Goal: Transaction & Acquisition: Book appointment/travel/reservation

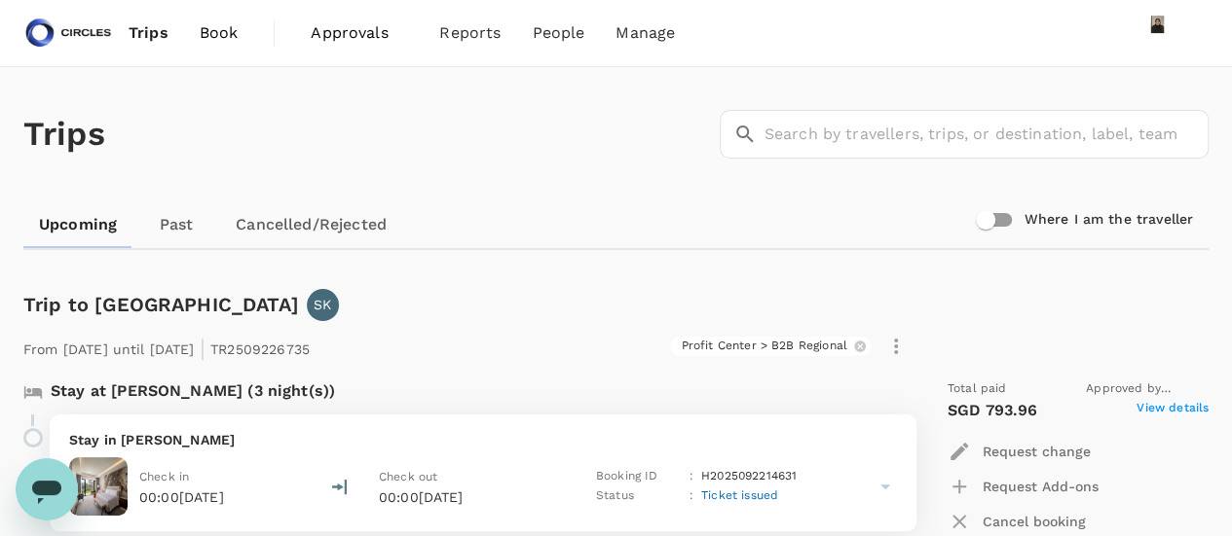
click at [212, 26] on span "Book" at bounding box center [219, 32] width 39 height 23
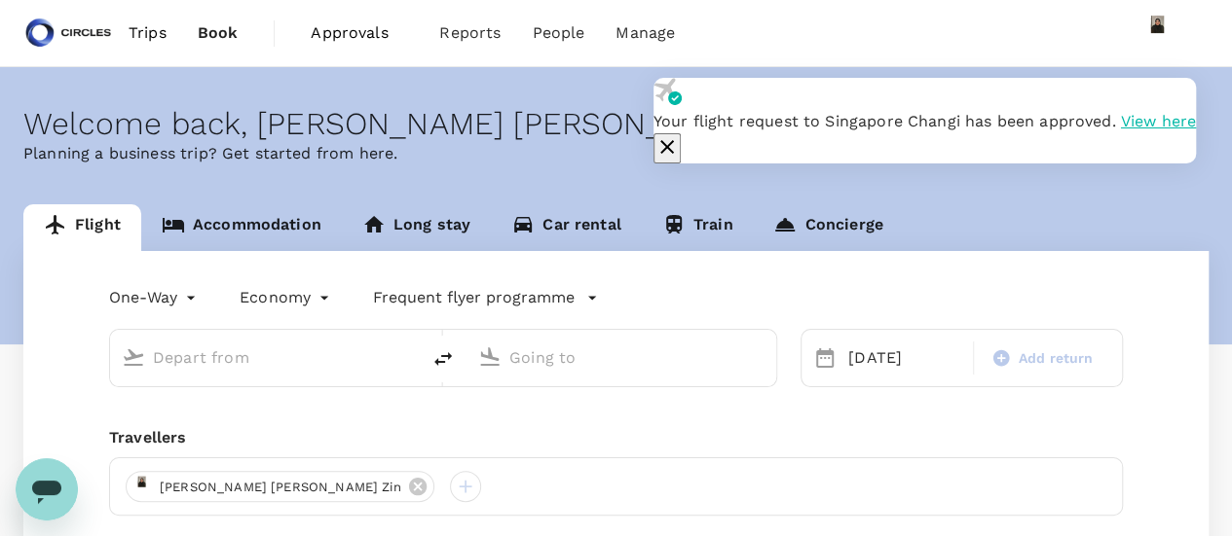
type input "Phuket Intl (HKT)"
type input "Soekarno-Hatta Intl (CGK)"
type input "Phuket Intl (HKT)"
type input "Soekarno-Hatta Intl (CGK)"
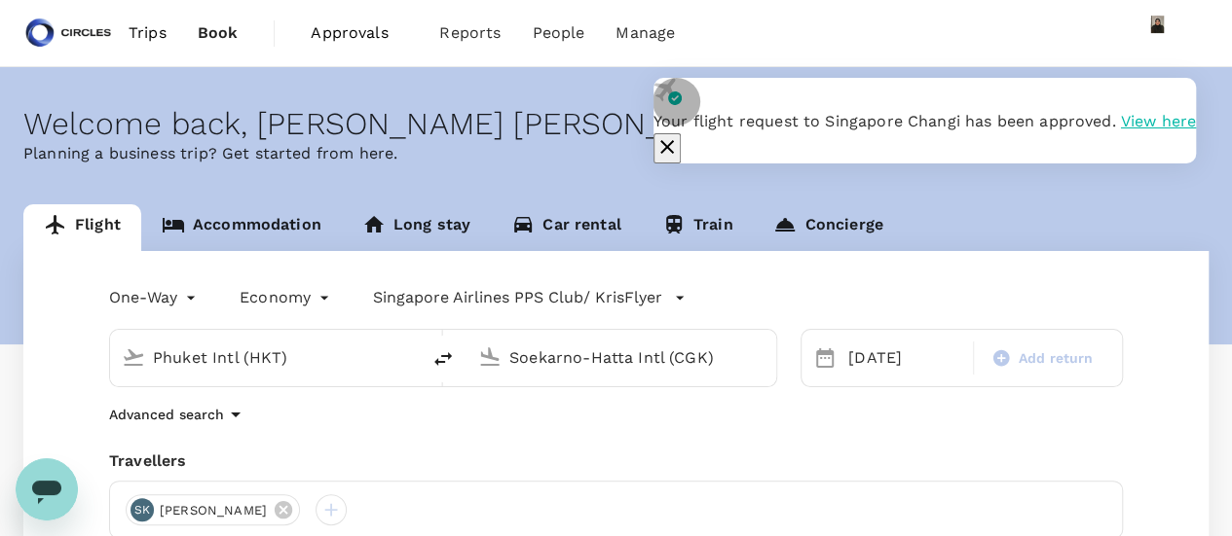
click at [679, 135] on icon "button" at bounding box center [666, 146] width 23 height 23
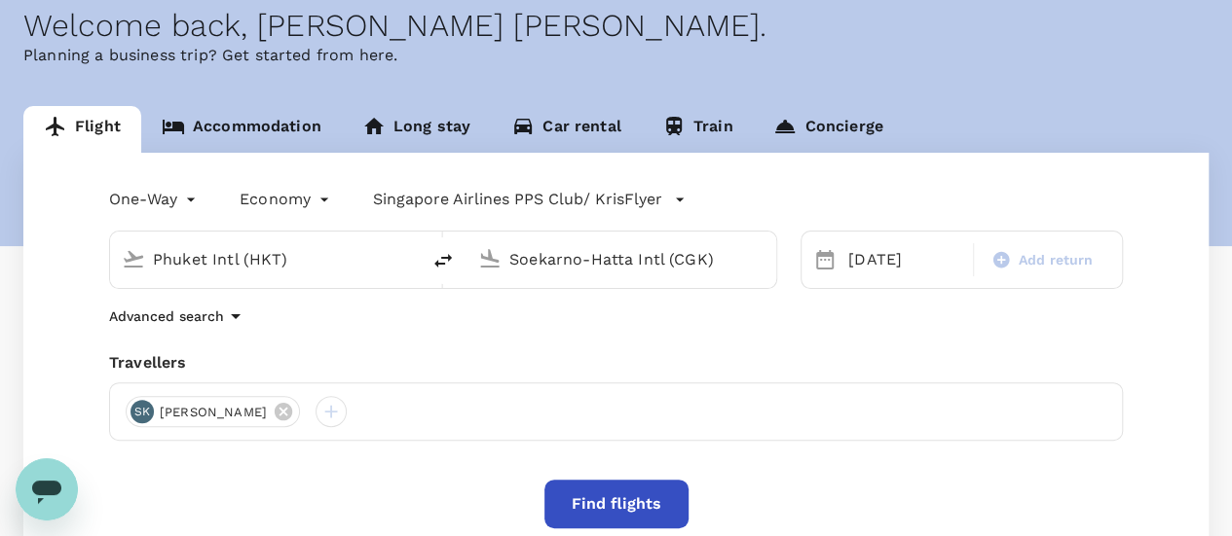
scroll to position [195, 0]
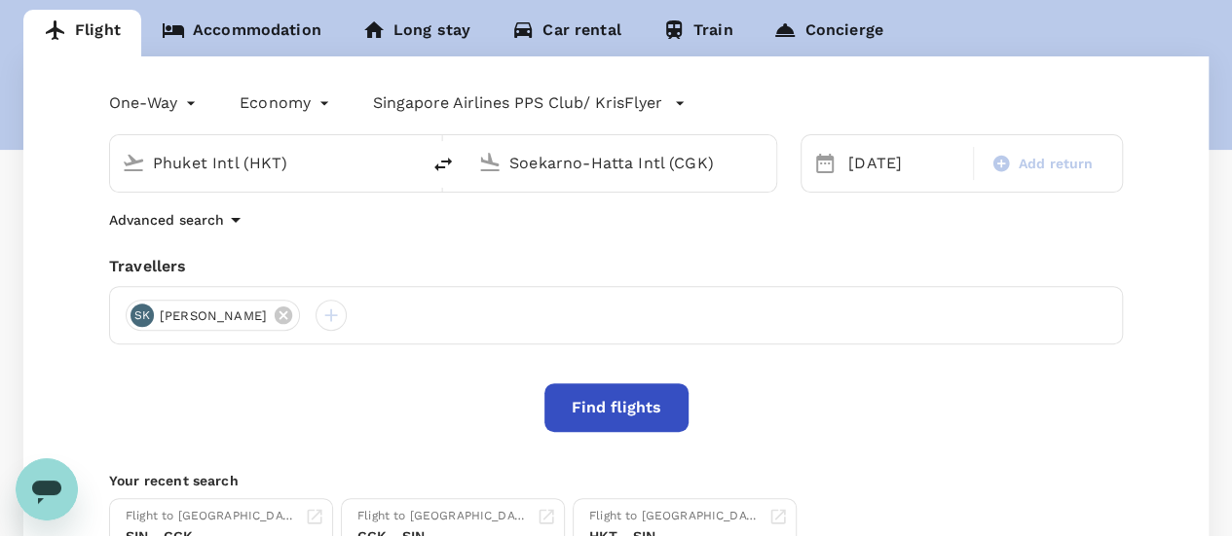
click at [593, 406] on button "Find flights" at bounding box center [616, 408] width 144 height 49
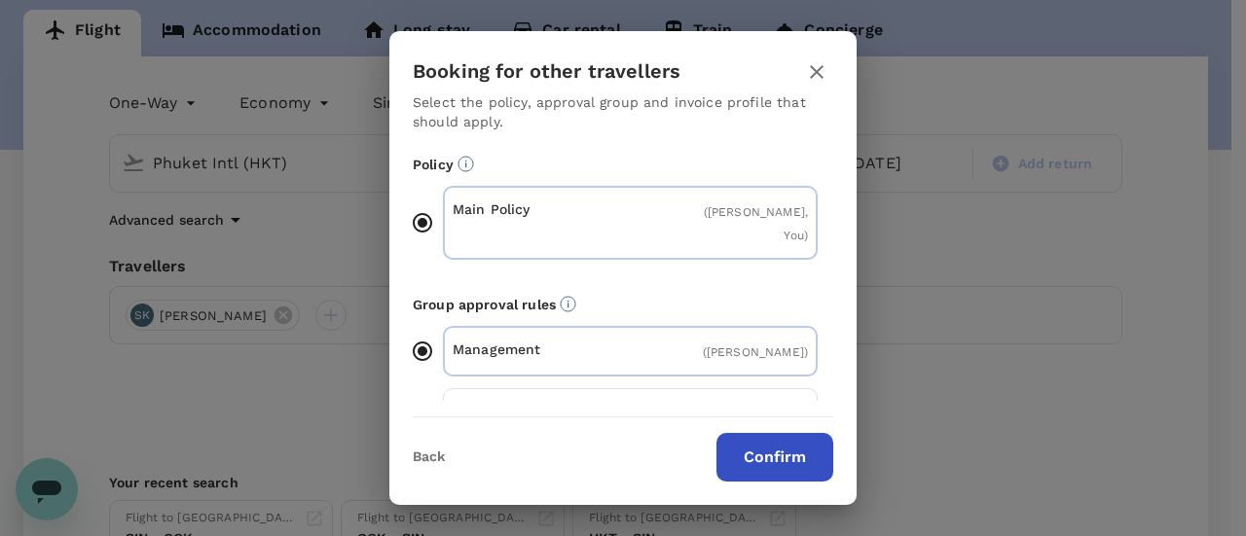
click at [784, 456] on button "Confirm" at bounding box center [775, 457] width 117 height 49
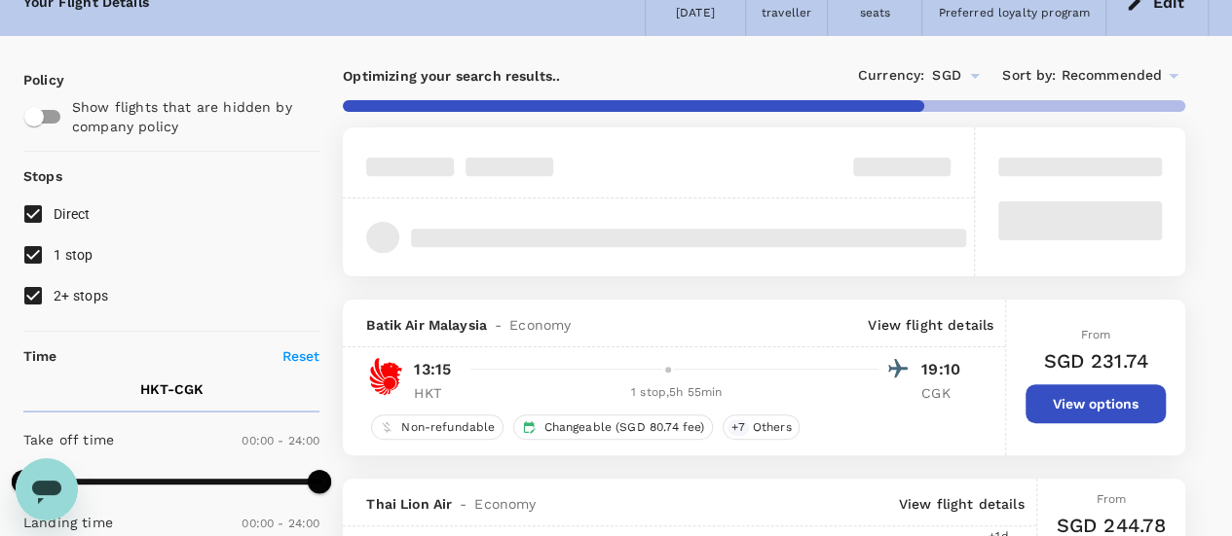
scroll to position [195, 0]
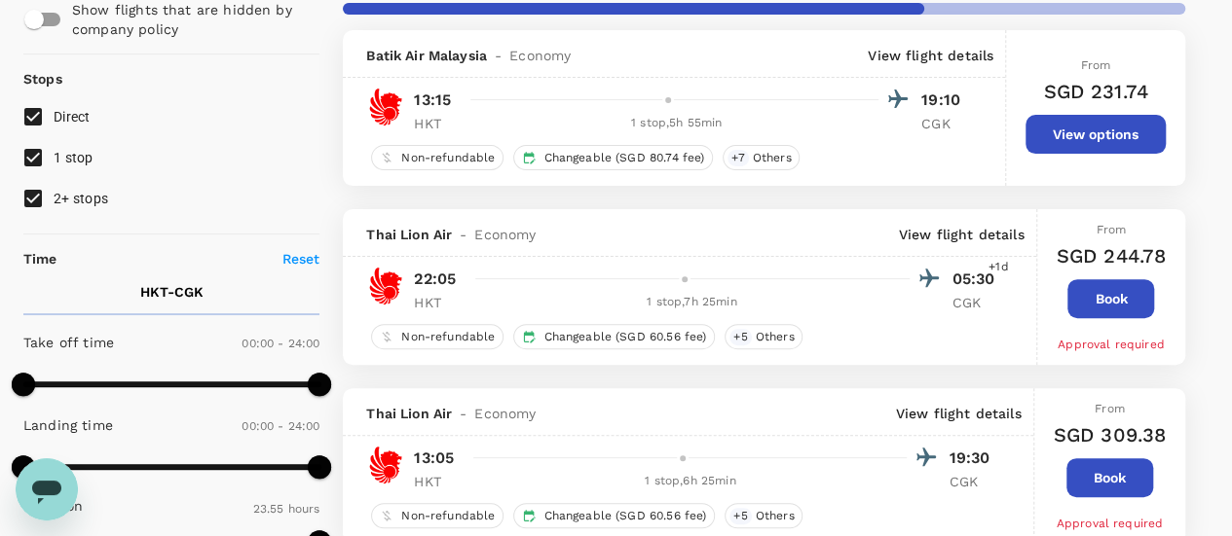
click at [225, 386] on span at bounding box center [171, 384] width 296 height 29
type input "840"
drag, startPoint x: 225, startPoint y: 386, endPoint x: 199, endPoint y: 386, distance: 26.3
click at [199, 386] on span at bounding box center [195, 384] width 23 height 23
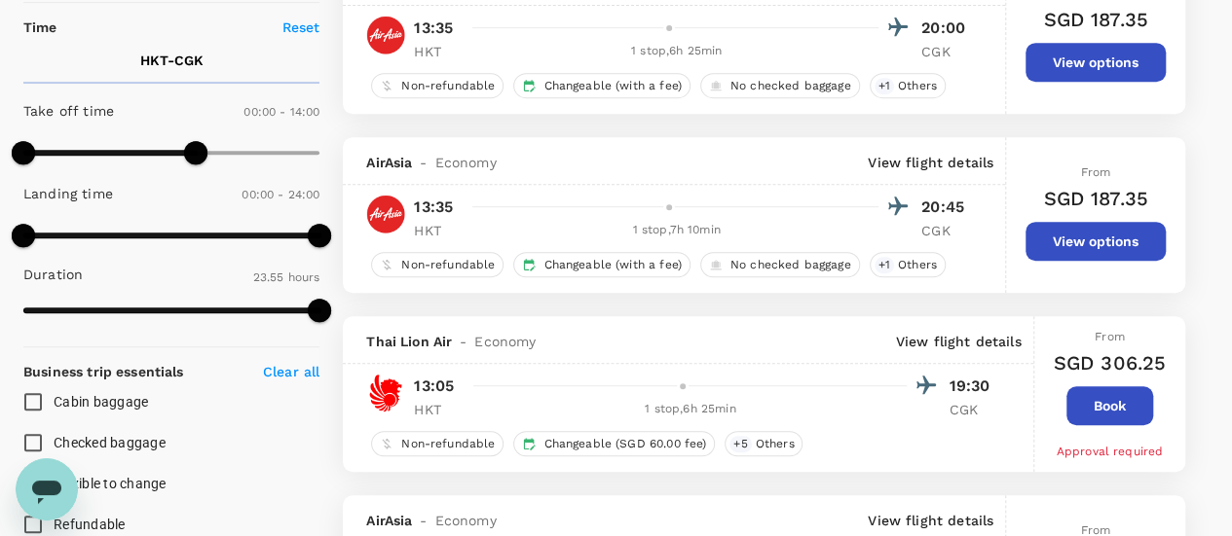
scroll to position [421, 0]
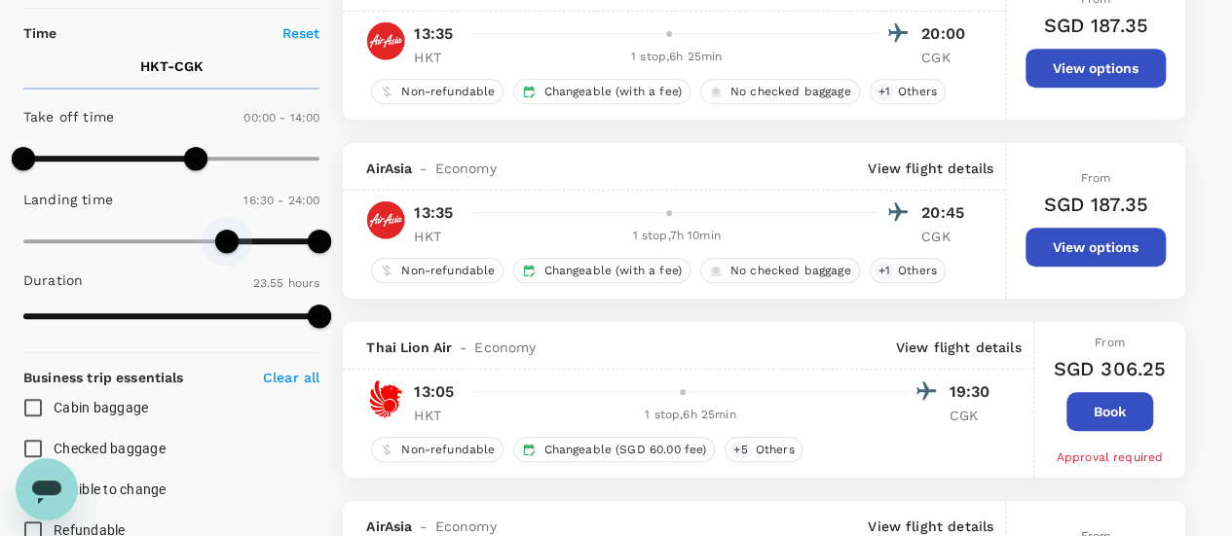
type input "900"
drag, startPoint x: 53, startPoint y: 241, endPoint x: 207, endPoint y: 249, distance: 155.0
click at [207, 249] on span at bounding box center [208, 241] width 23 height 23
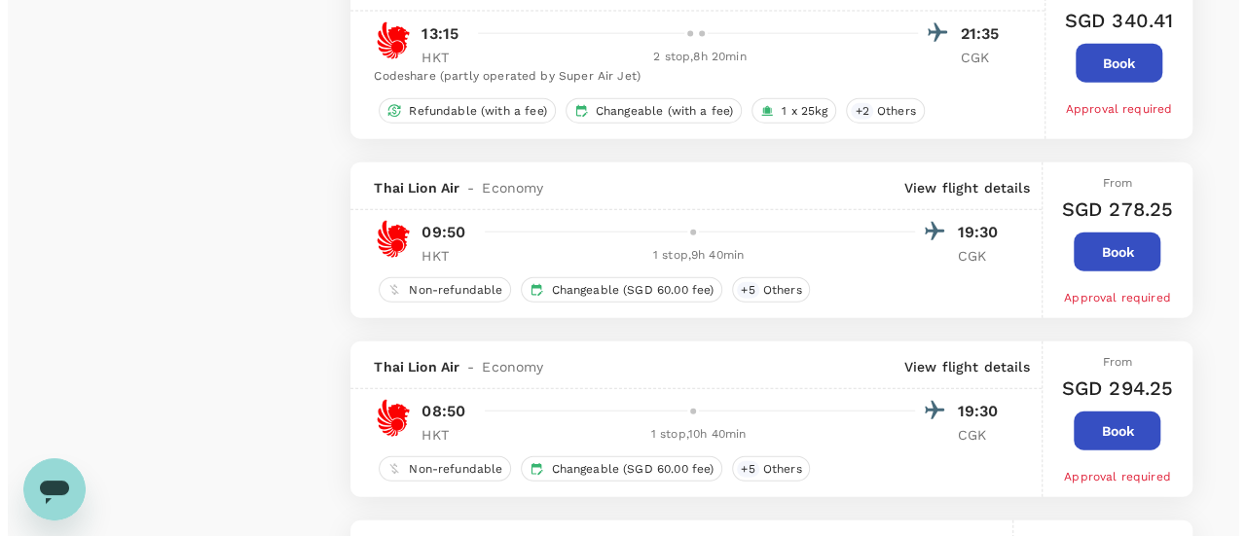
scroll to position [2368, 0]
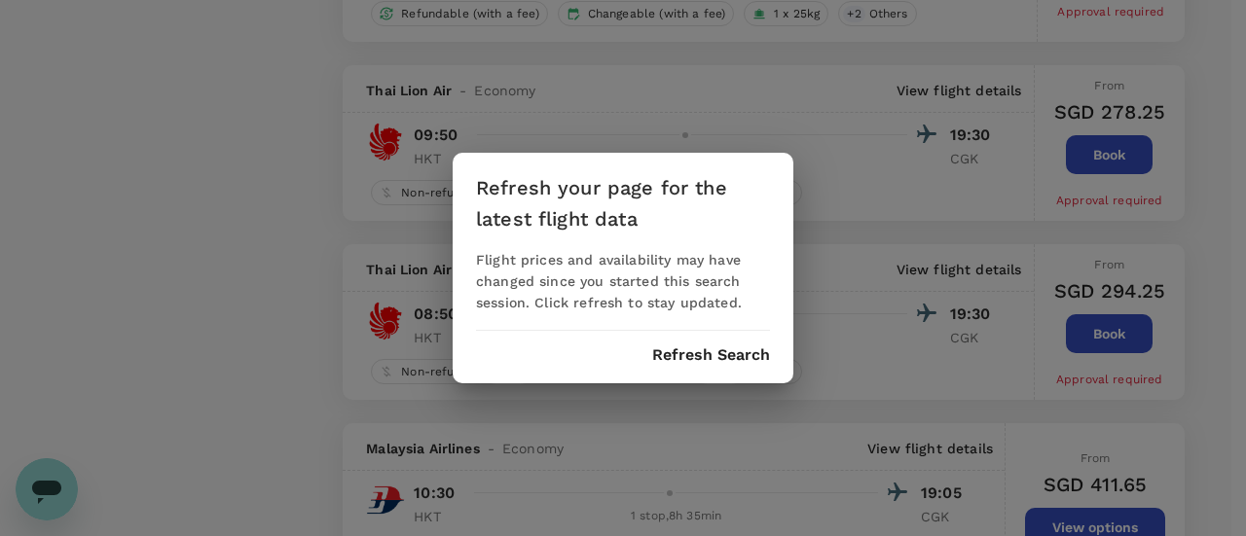
click at [709, 361] on button "Refresh Search" at bounding box center [711, 356] width 118 height 18
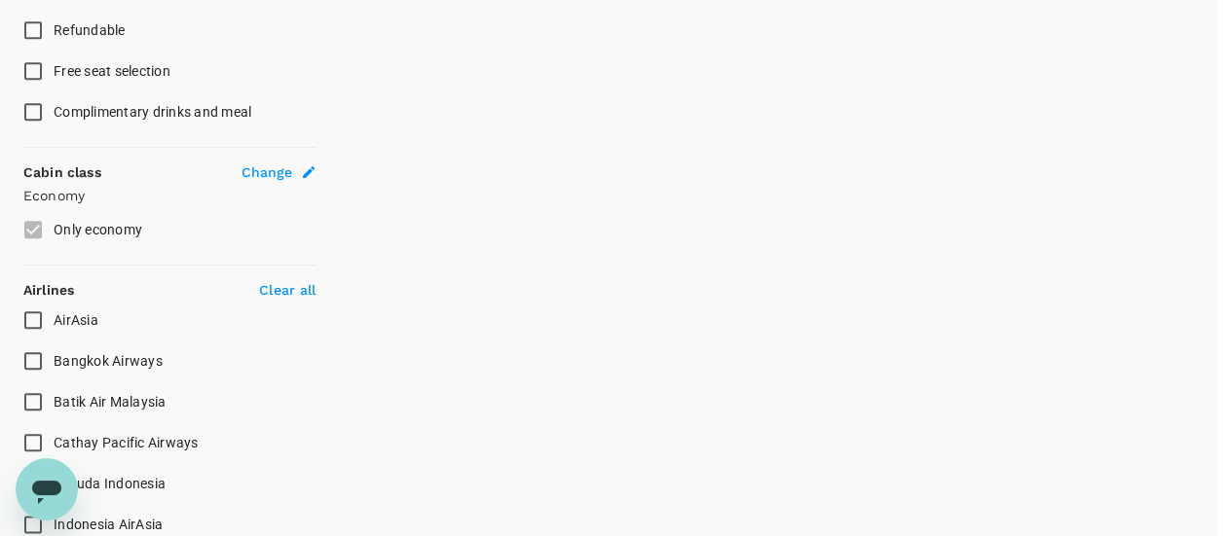
type input "0"
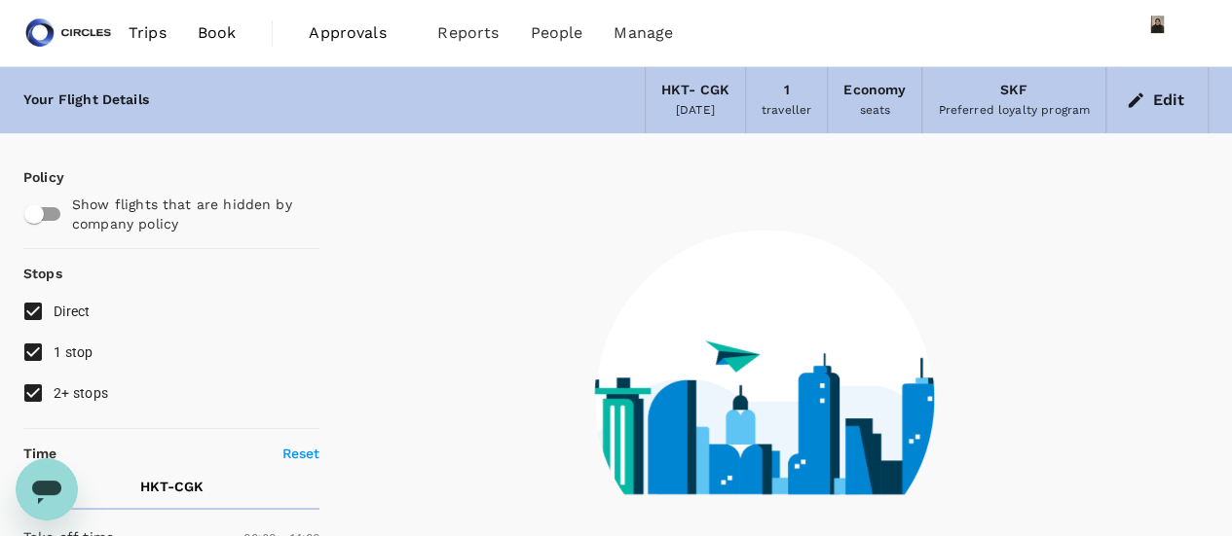
click at [141, 23] on span "Trips" at bounding box center [148, 32] width 38 height 23
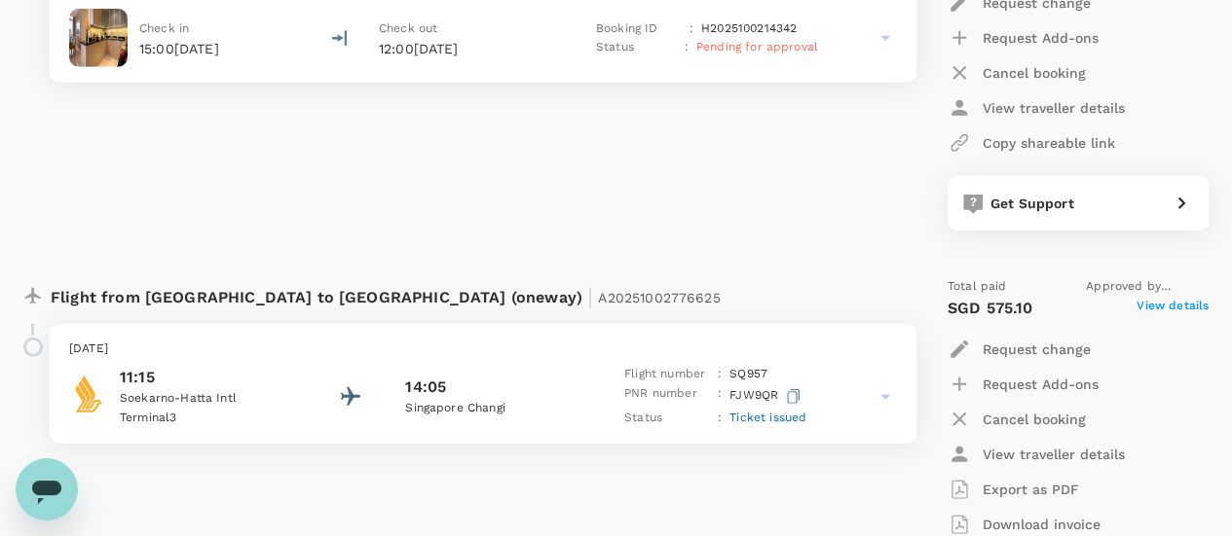
scroll to position [2726, 0]
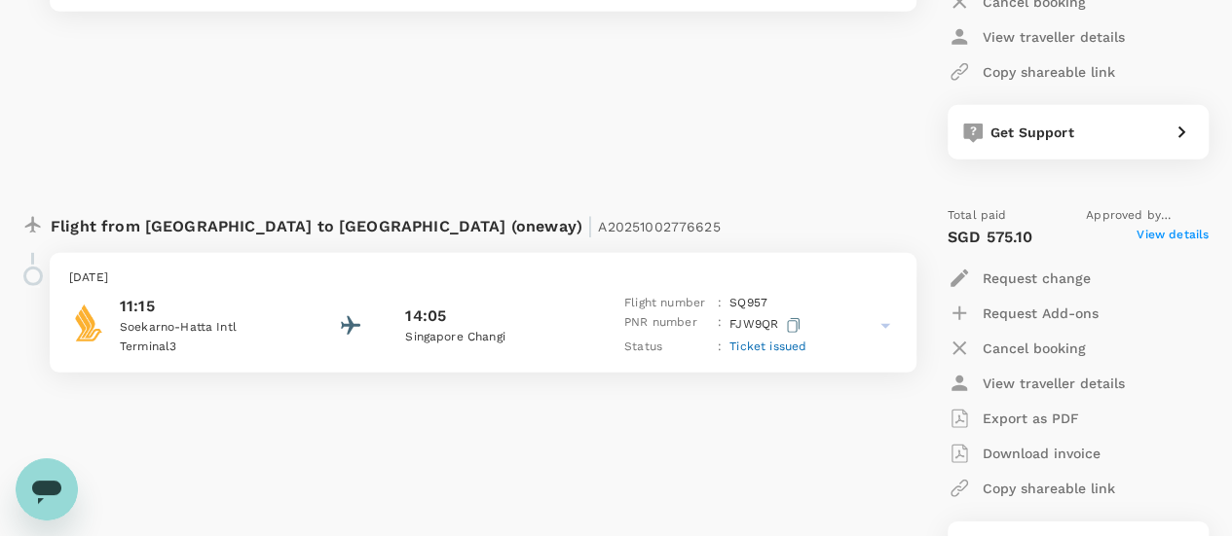
click at [792, 325] on icon "button" at bounding box center [793, 325] width 13 height 15
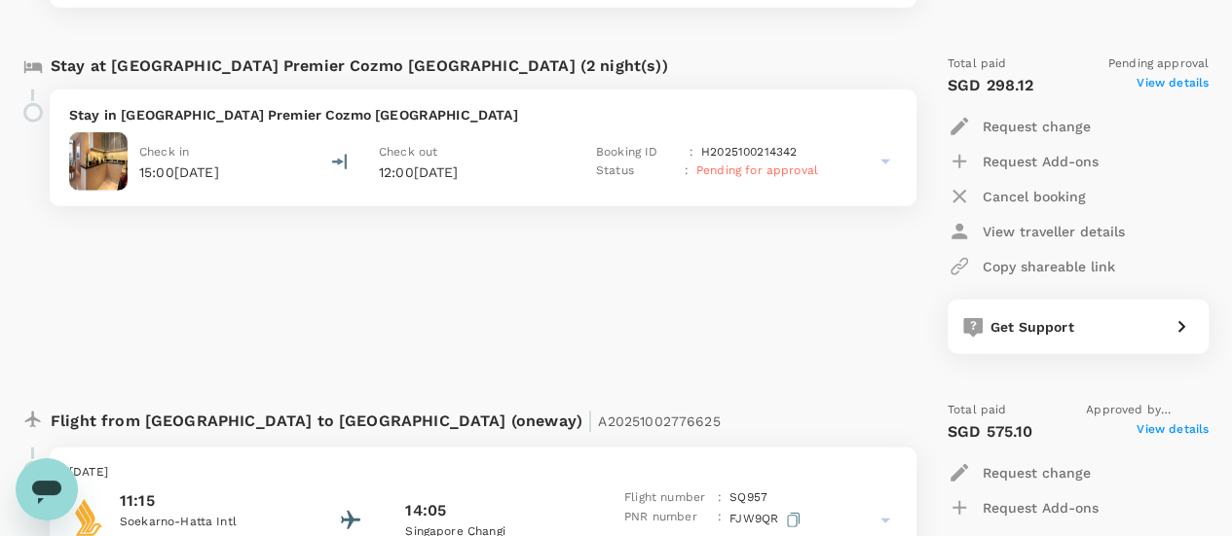
click at [598, 353] on div "Stay at Oakwood Premier Cozmo [GEOGRAPHIC_DATA] (2 night(s)) Stay in [GEOGRAPHI…" at bounding box center [458, 204] width 901 height 331
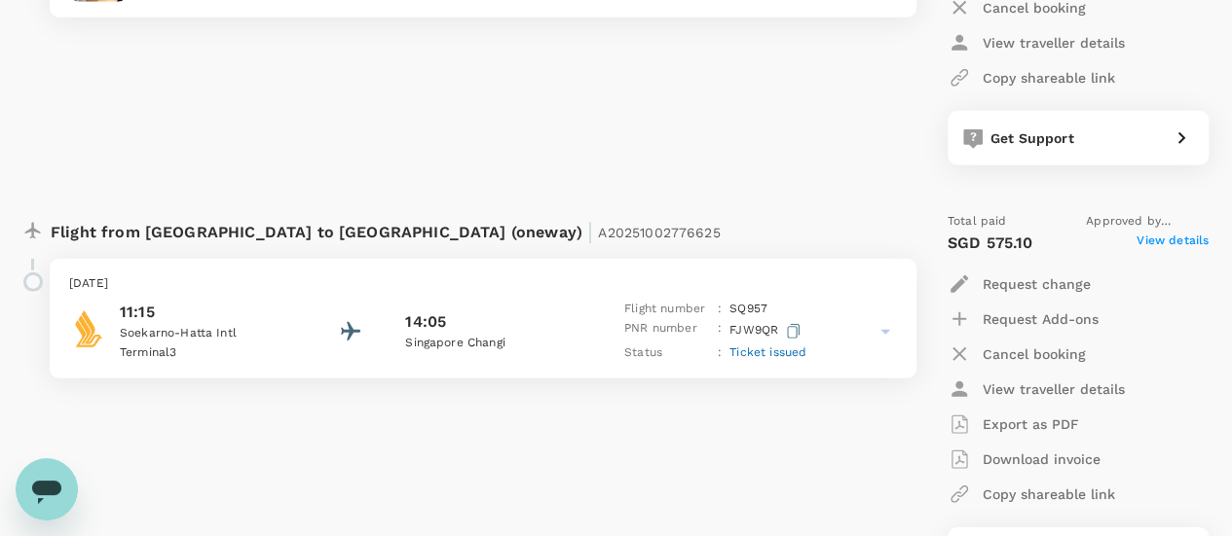
scroll to position [2726, 0]
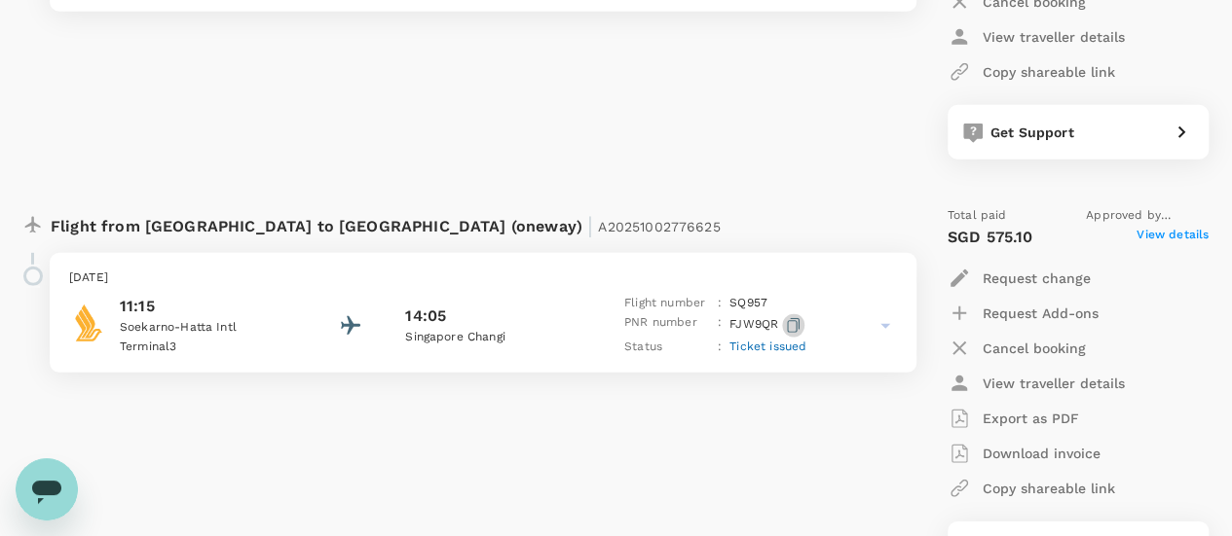
click at [793, 328] on icon "button" at bounding box center [793, 325] width 13 height 15
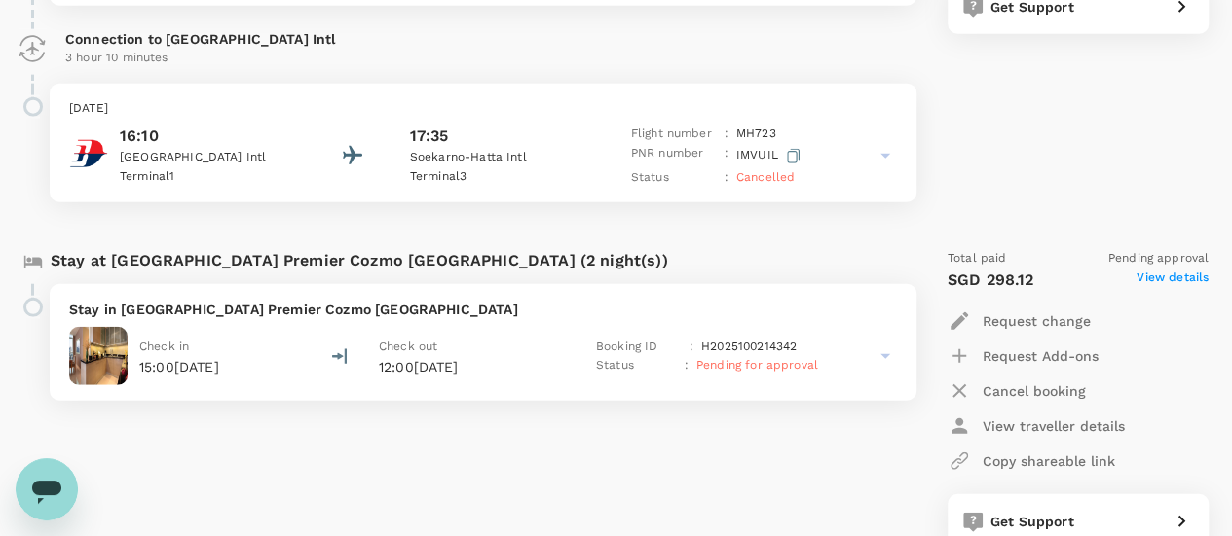
click at [549, 357] on p "12:00[DATE]" at bounding box center [471, 366] width 185 height 19
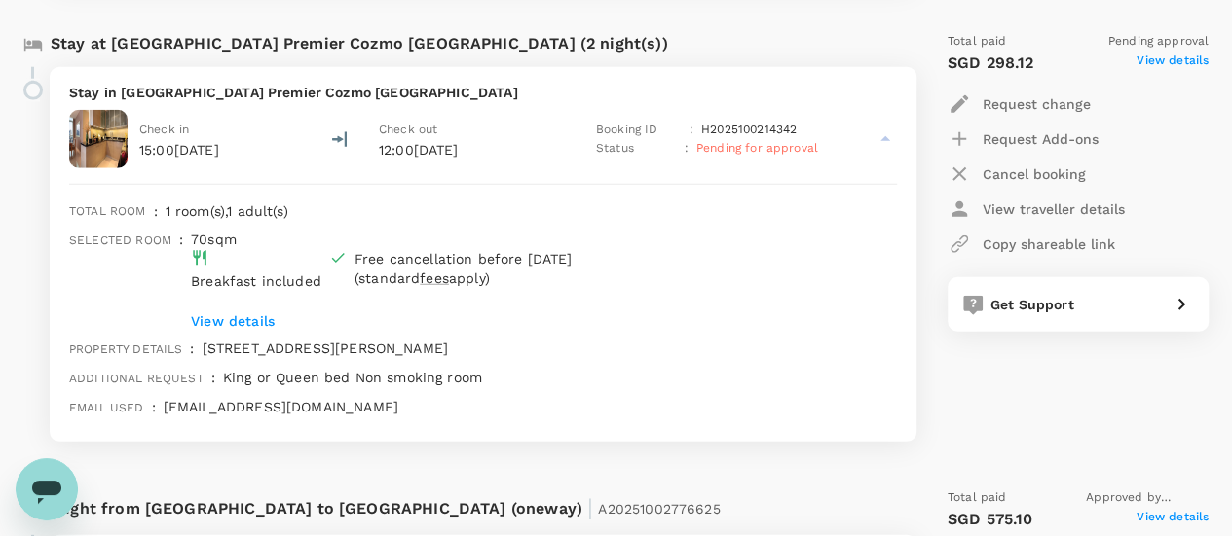
scroll to position [2629, 0]
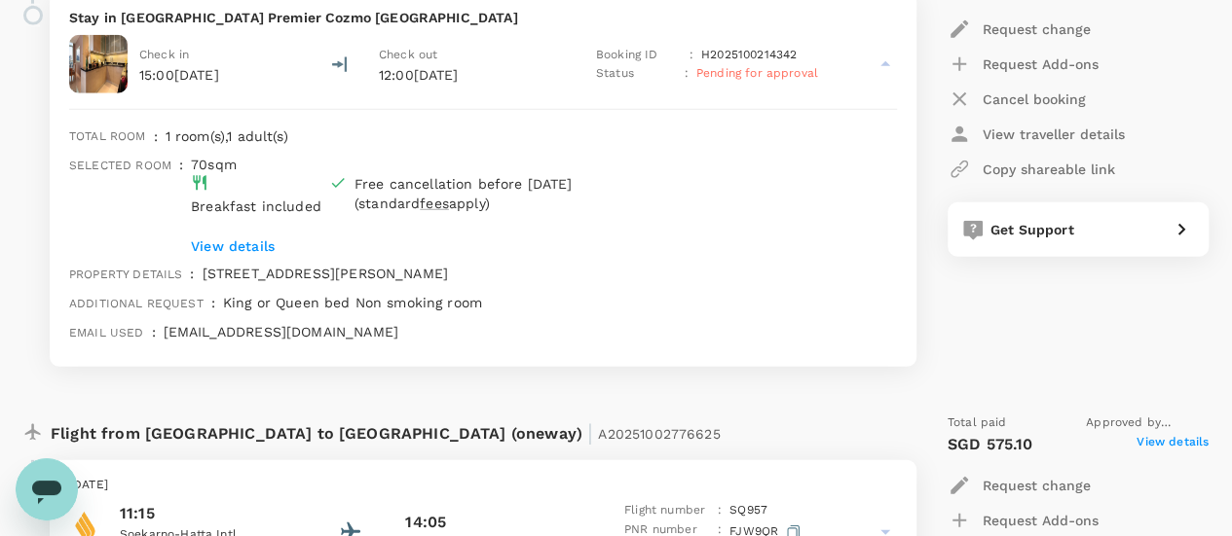
drag, startPoint x: 218, startPoint y: 274, endPoint x: 864, endPoint y: 277, distance: 646.4
click at [864, 277] on div "[STREET_ADDRESS][PERSON_NAME]" at bounding box center [546, 270] width 702 height 29
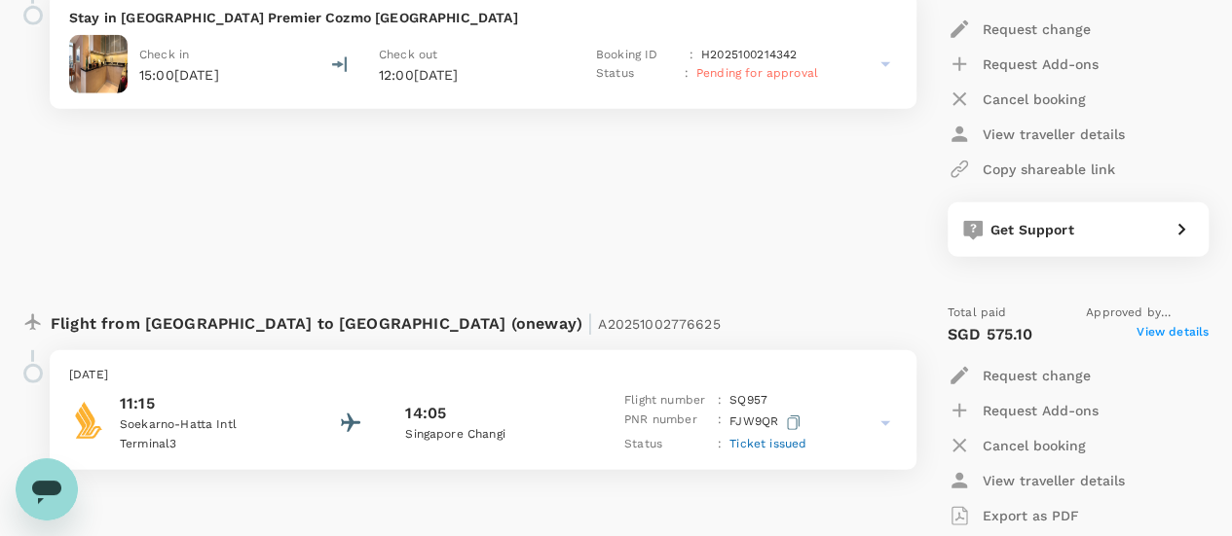
click at [557, 81] on p "12:00[DATE]" at bounding box center [471, 74] width 185 height 19
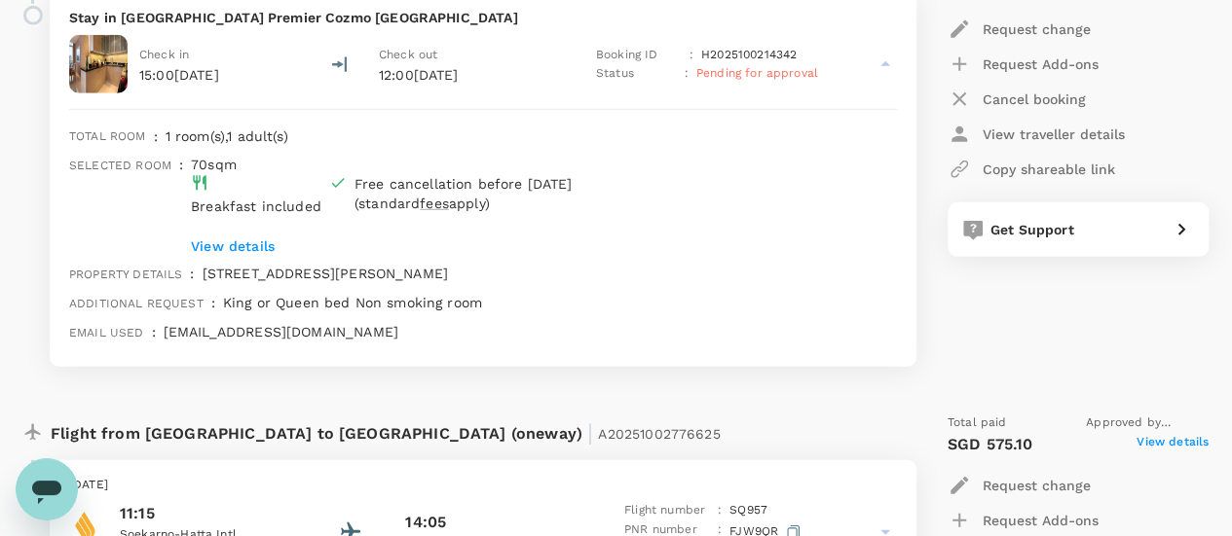
drag, startPoint x: 222, startPoint y: 274, endPoint x: 863, endPoint y: 268, distance: 640.6
click at [863, 268] on p "[STREET_ADDRESS][PERSON_NAME]" at bounding box center [549, 273] width 694 height 19
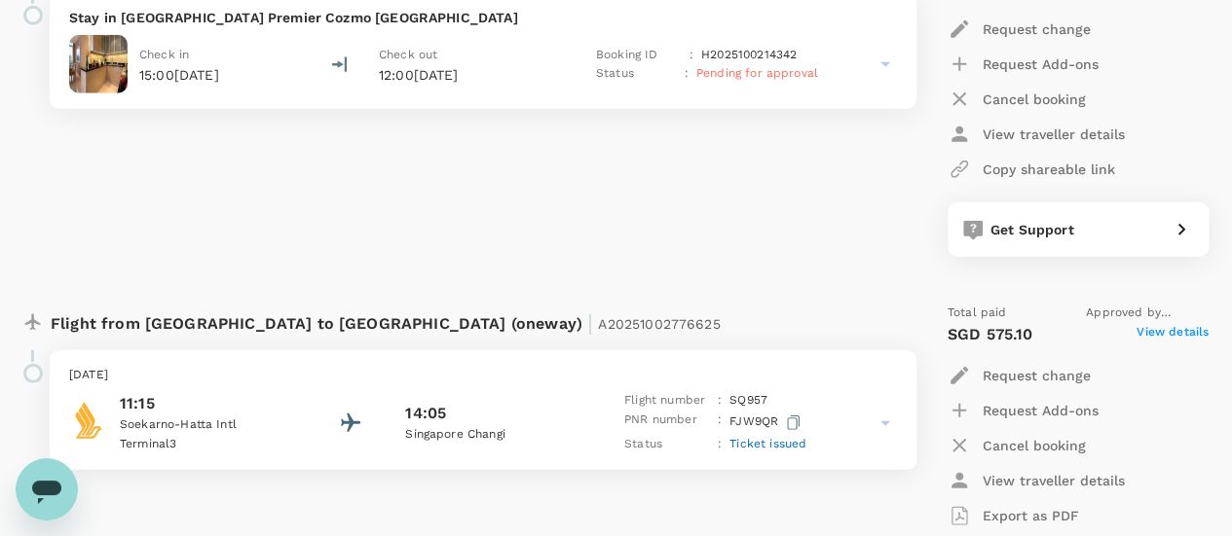
click at [605, 46] on p "Booking ID" at bounding box center [639, 55] width 86 height 19
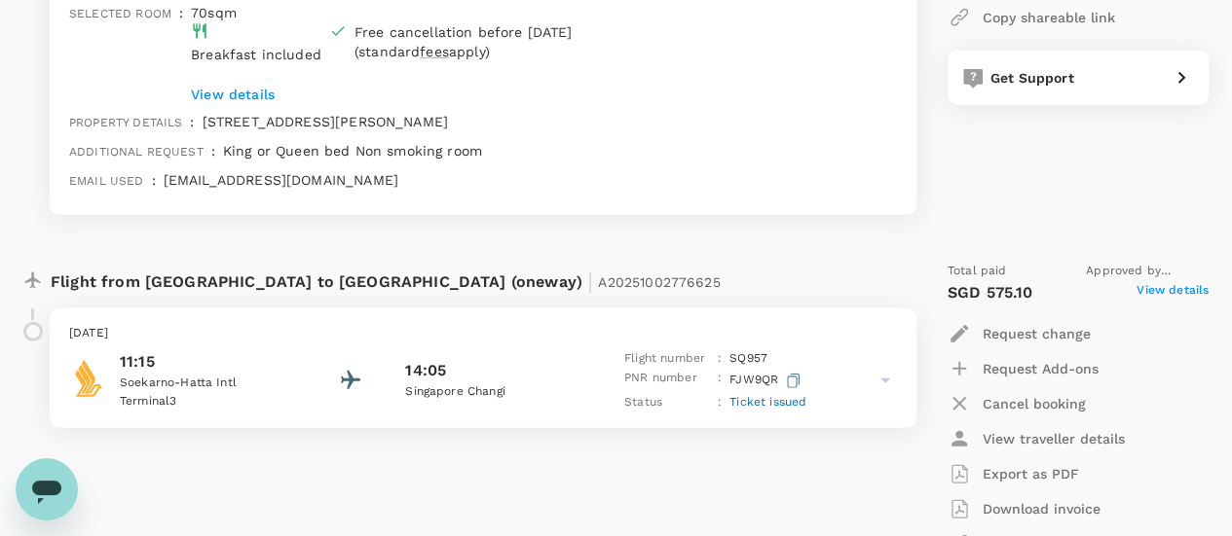
scroll to position [2823, 0]
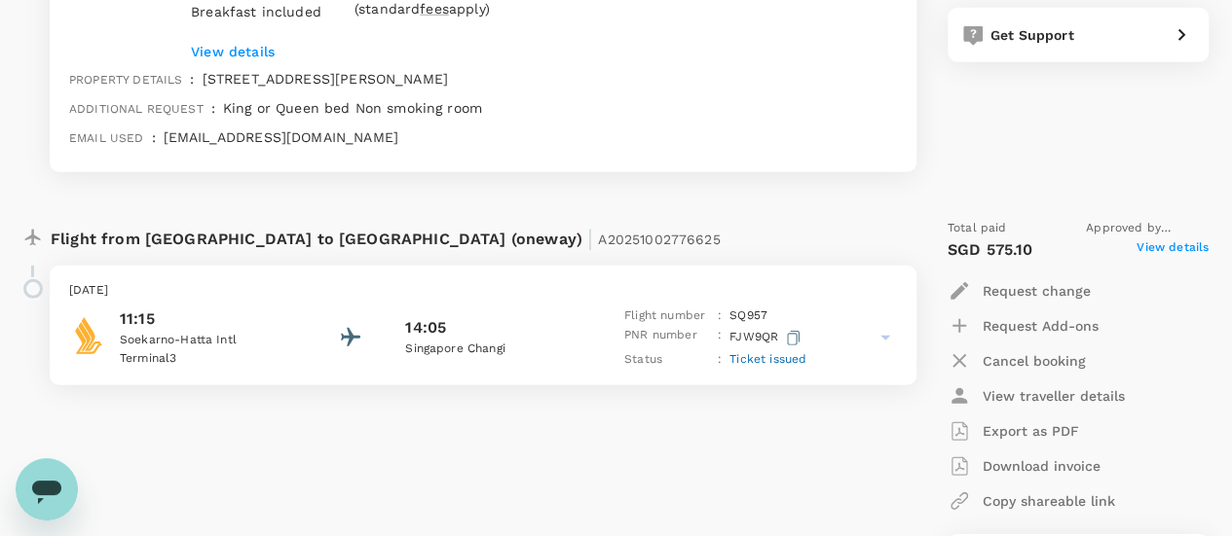
click at [790, 334] on icon "button" at bounding box center [793, 338] width 13 height 15
